Goal: Check status: Check status

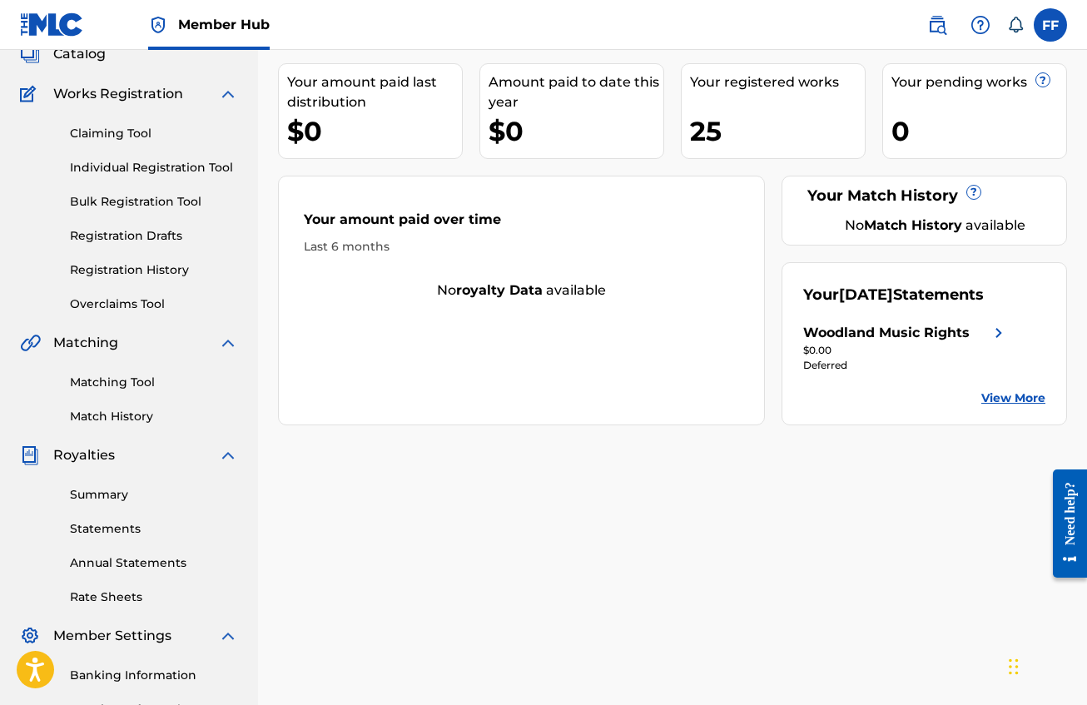
scroll to position [111, 0]
click at [157, 531] on link "Statements" at bounding box center [154, 529] width 168 height 17
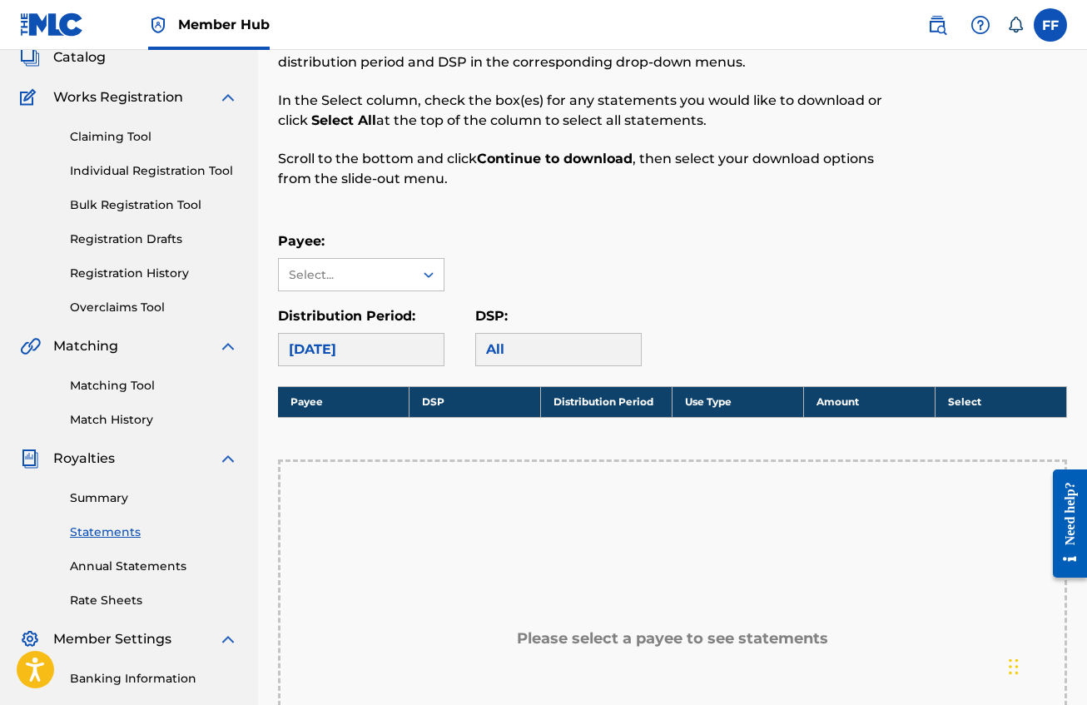
scroll to position [112, 0]
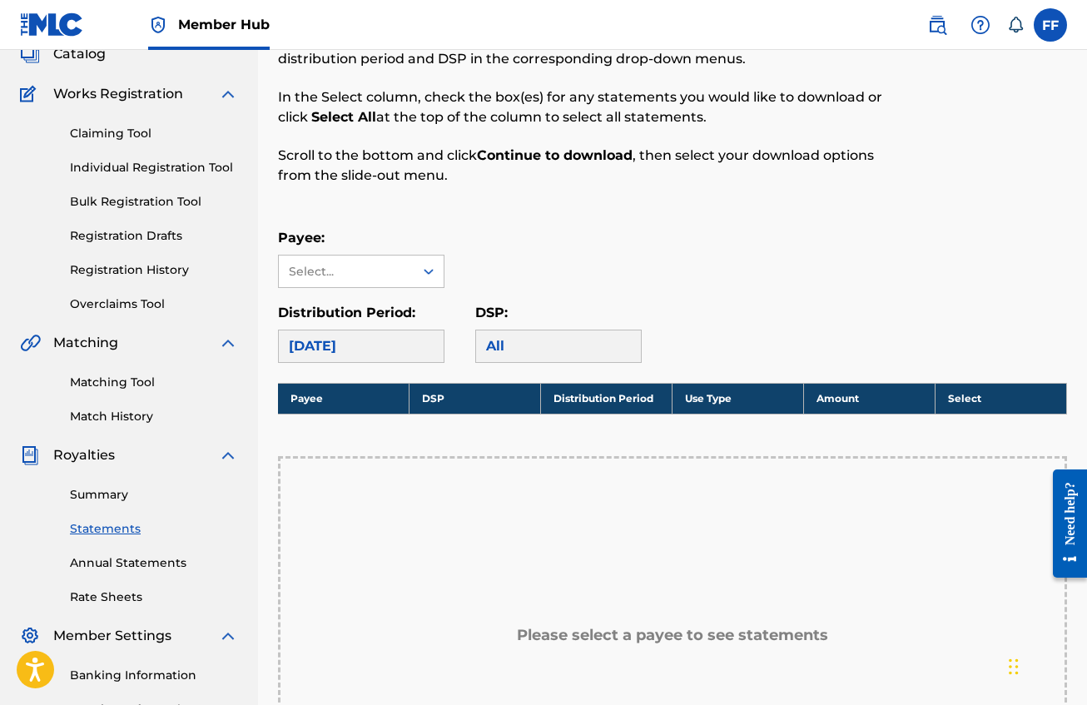
click at [421, 333] on div "[DATE]" at bounding box center [361, 346] width 167 height 33
click at [412, 351] on div "[DATE]" at bounding box center [361, 346] width 167 height 33
click at [416, 272] on div at bounding box center [429, 271] width 30 height 30
click at [371, 318] on div "Woodland Music Rights" at bounding box center [361, 319] width 165 height 62
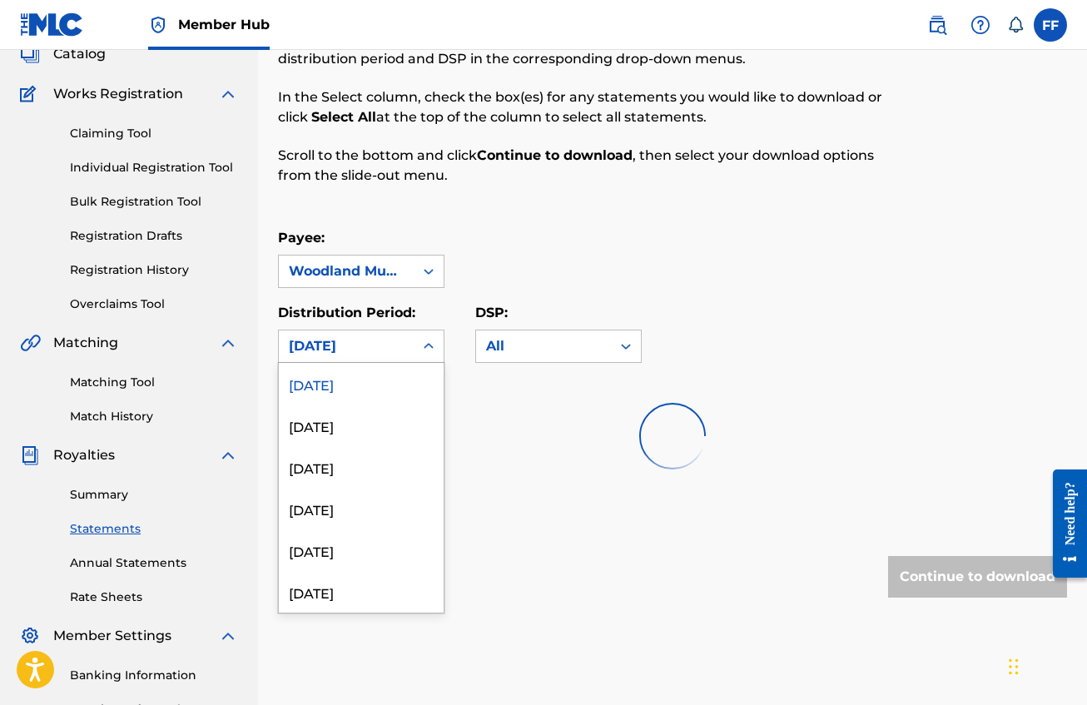
click at [389, 350] on div "[DATE]" at bounding box center [346, 346] width 115 height 20
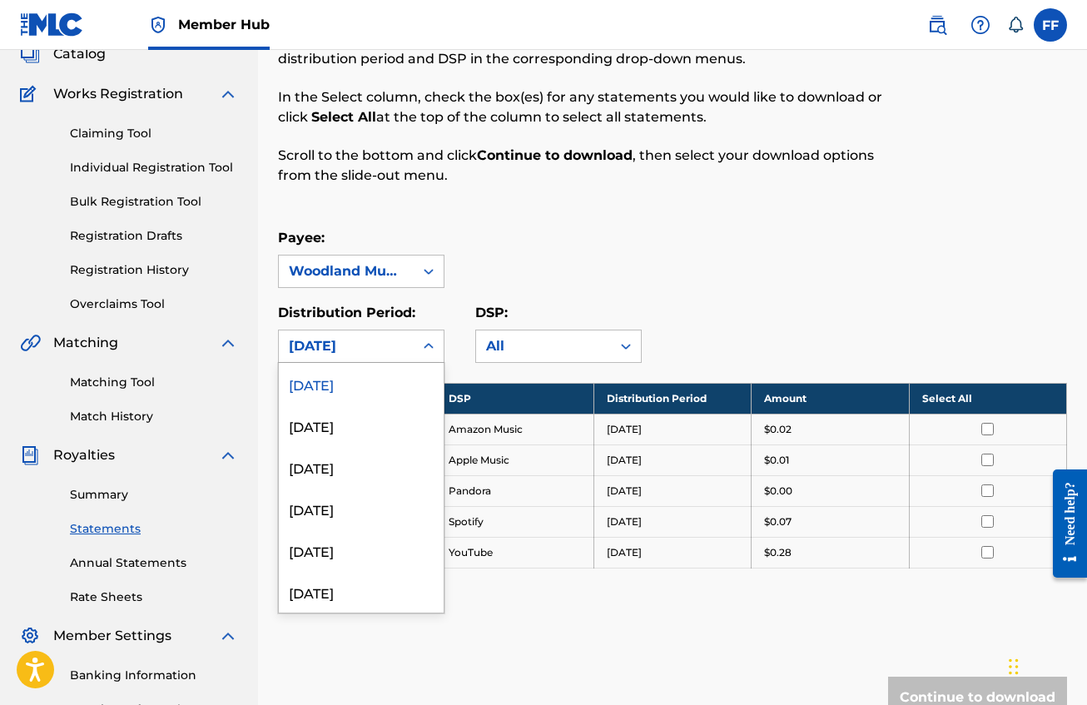
click at [380, 385] on div "[DATE]" at bounding box center [361, 384] width 165 height 42
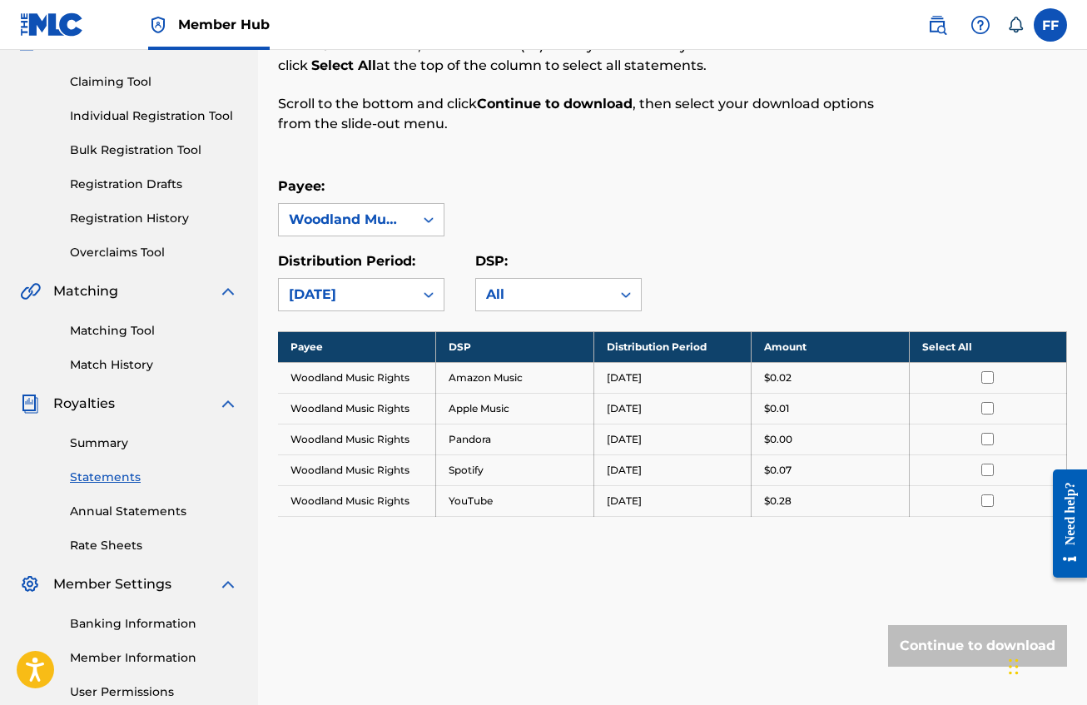
scroll to position [222, 0]
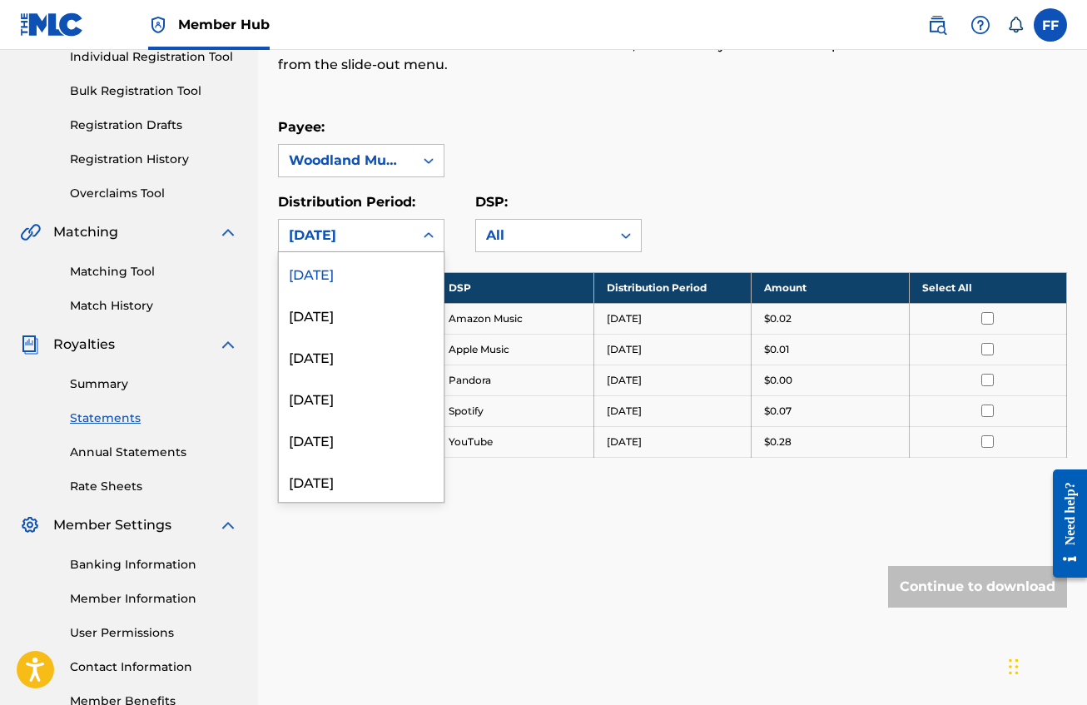
click at [421, 231] on icon at bounding box center [429, 235] width 17 height 17
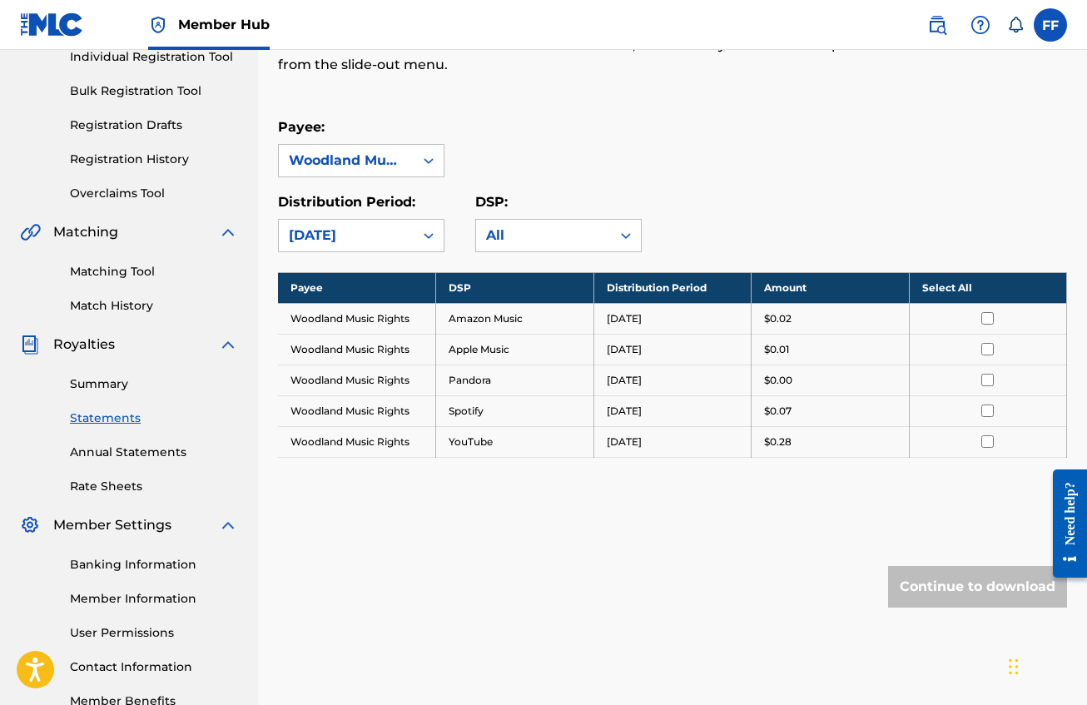
click at [607, 656] on div "Royalty Statements Select your desired payee from the Payee drop-down menu. The…" at bounding box center [672, 271] width 789 height 805
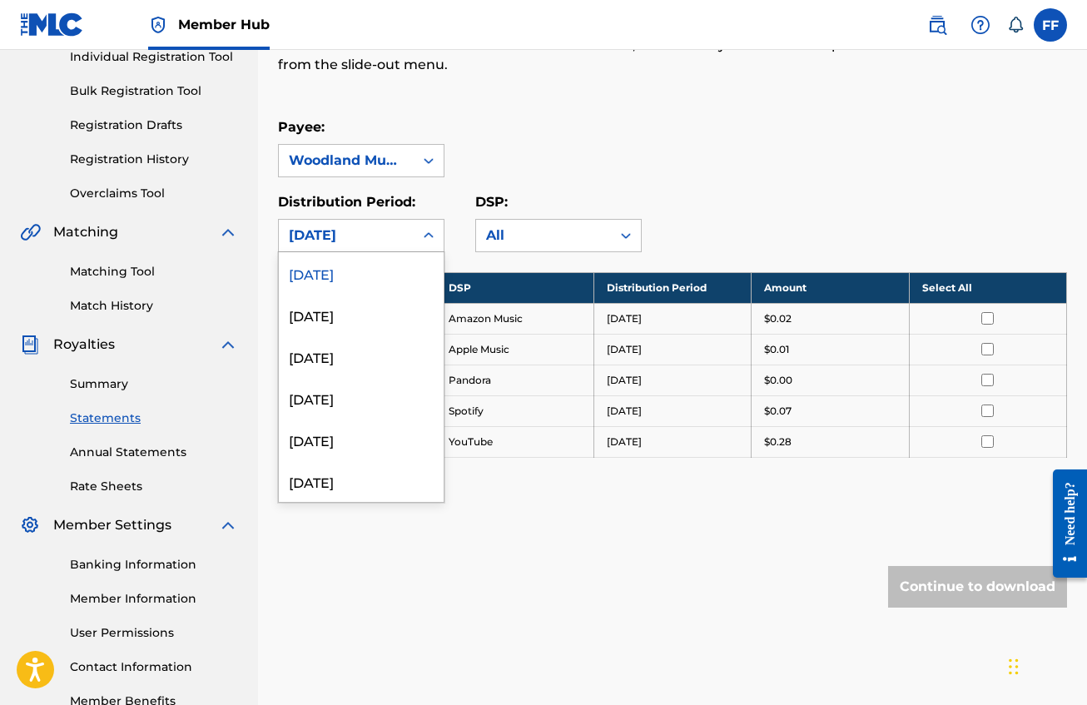
click at [366, 234] on div "[DATE]" at bounding box center [346, 236] width 115 height 20
click at [363, 311] on div "[DATE]" at bounding box center [361, 315] width 165 height 42
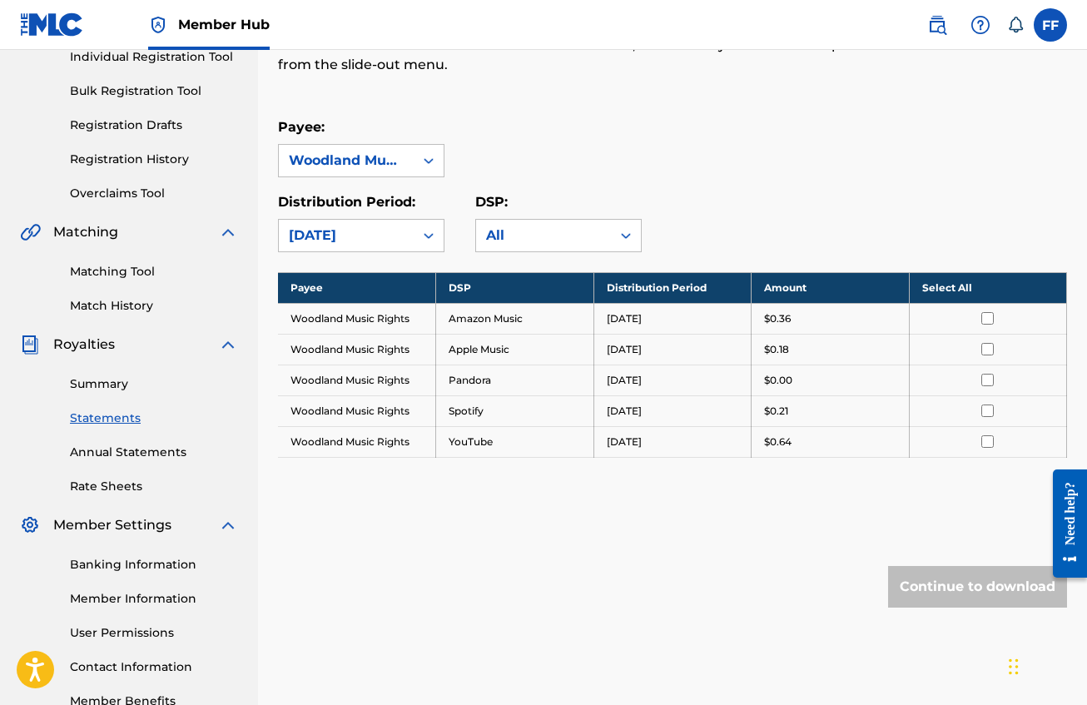
click at [401, 237] on div "[DATE]" at bounding box center [346, 236] width 115 height 20
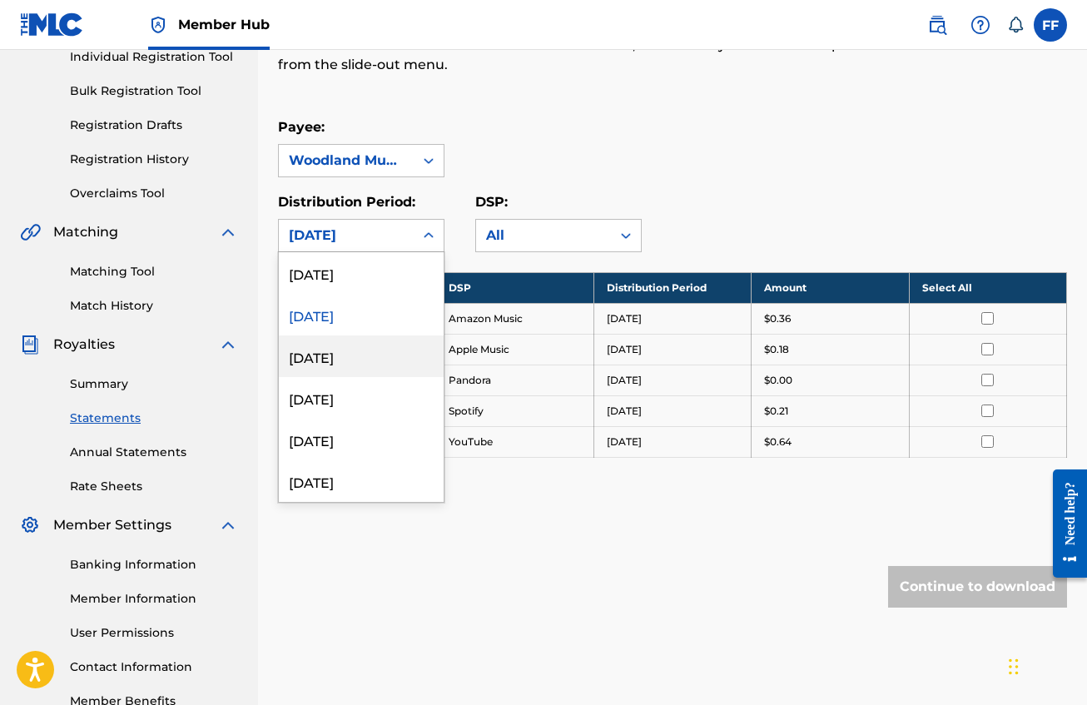
click at [379, 361] on div "[DATE]" at bounding box center [361, 357] width 165 height 42
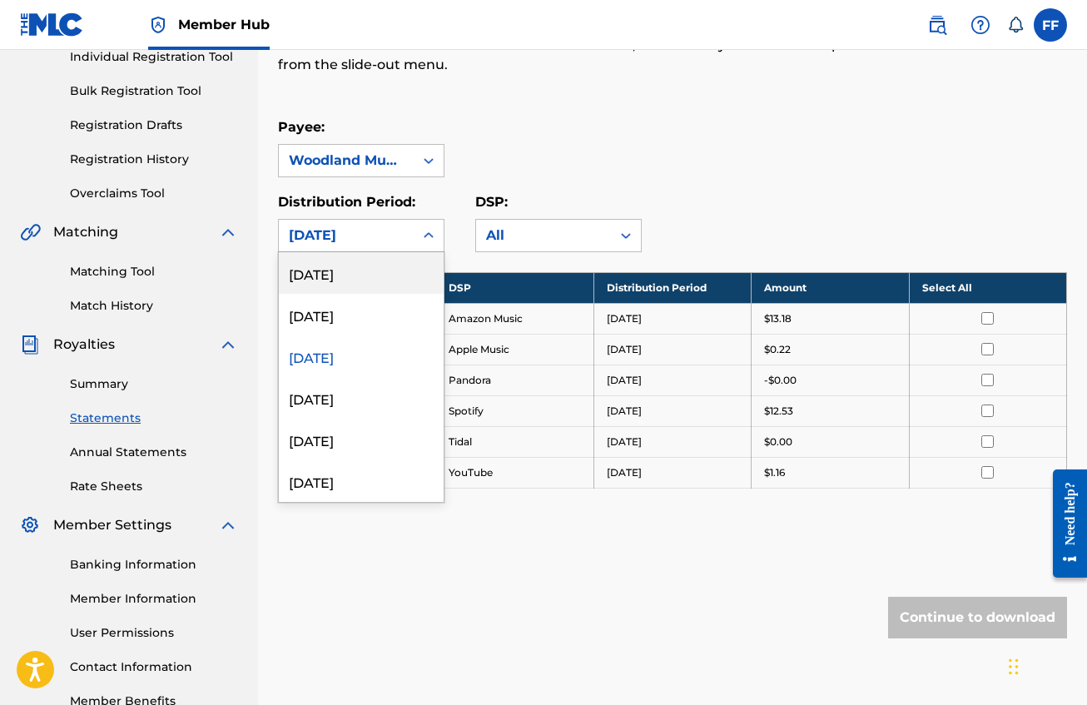
click at [415, 228] on div at bounding box center [429, 236] width 30 height 30
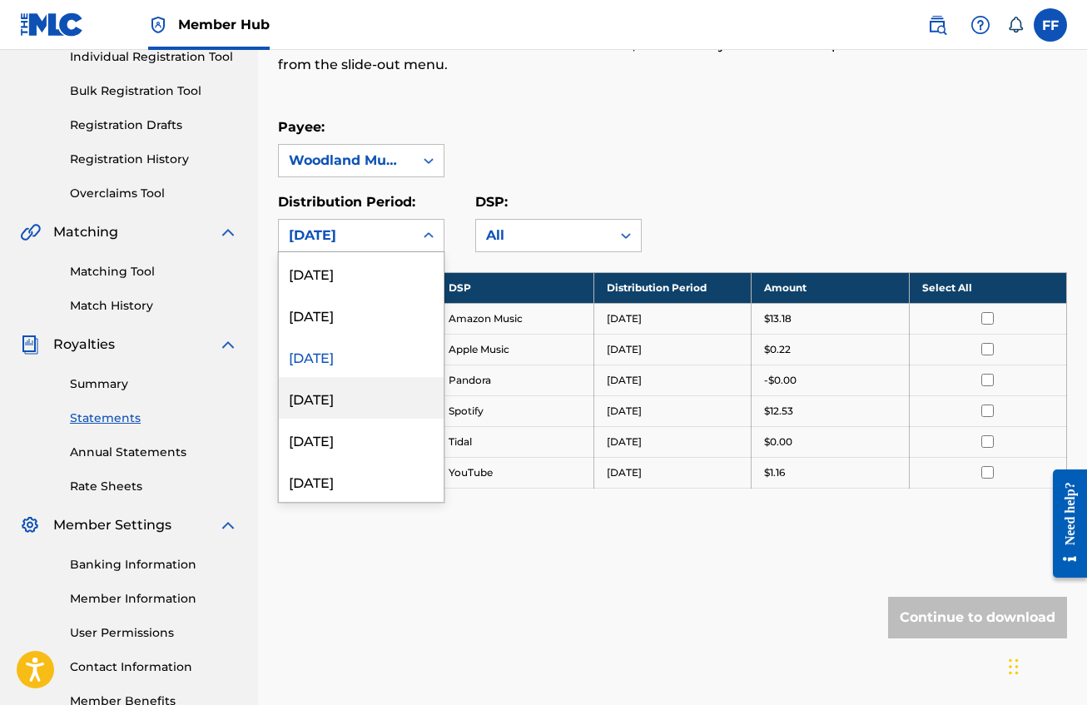
click at [370, 391] on div "[DATE]" at bounding box center [361, 398] width 165 height 42
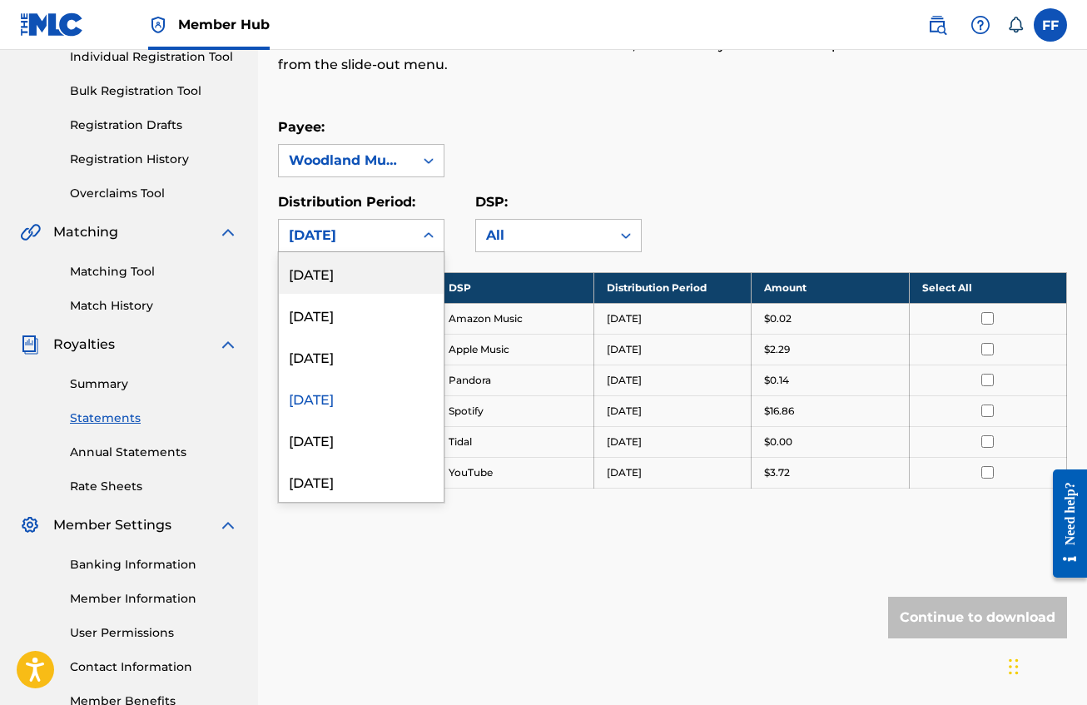
click at [402, 236] on div "[DATE]" at bounding box center [346, 236] width 115 height 20
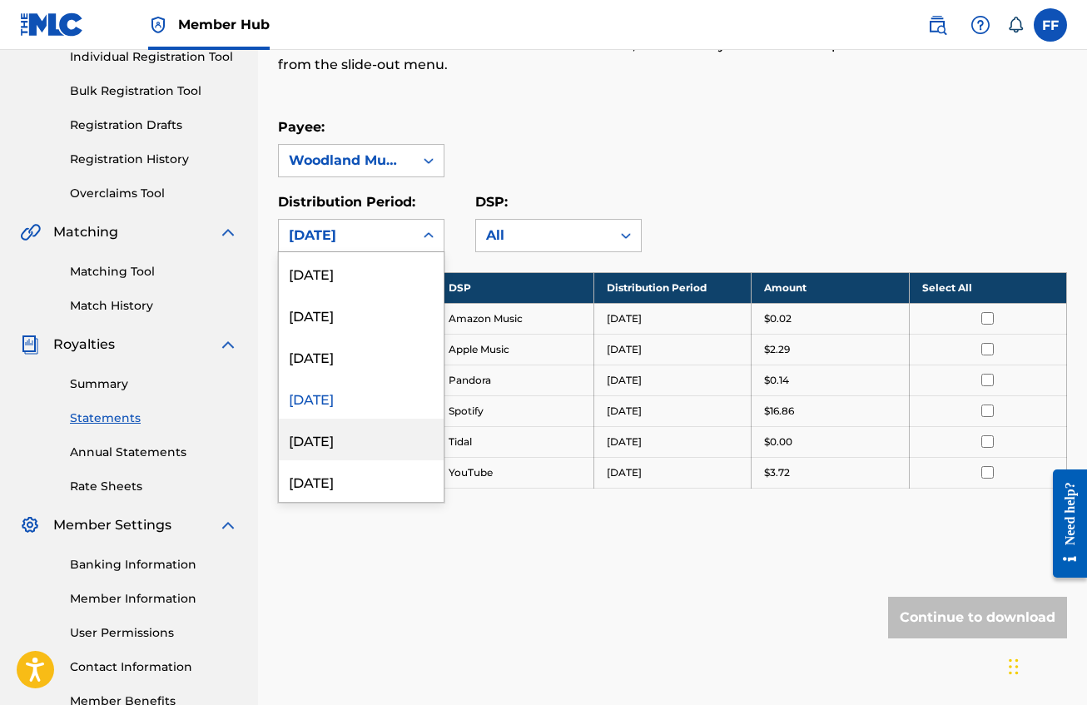
click at [376, 433] on div "[DATE]" at bounding box center [361, 440] width 165 height 42
